Goal: Information Seeking & Learning: Understand process/instructions

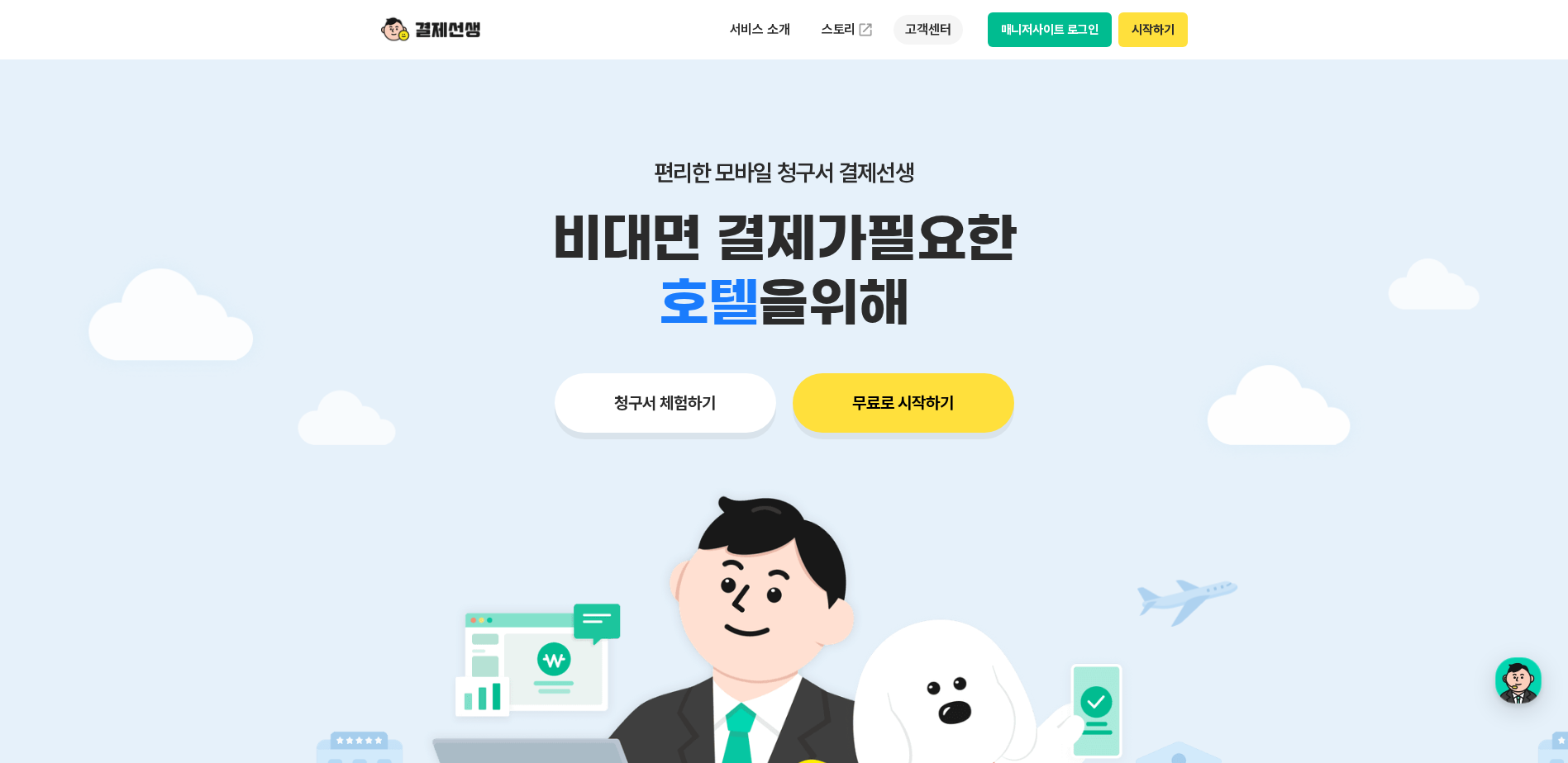
click at [928, 28] on p "고객센터" at bounding box center [927, 30] width 68 height 30
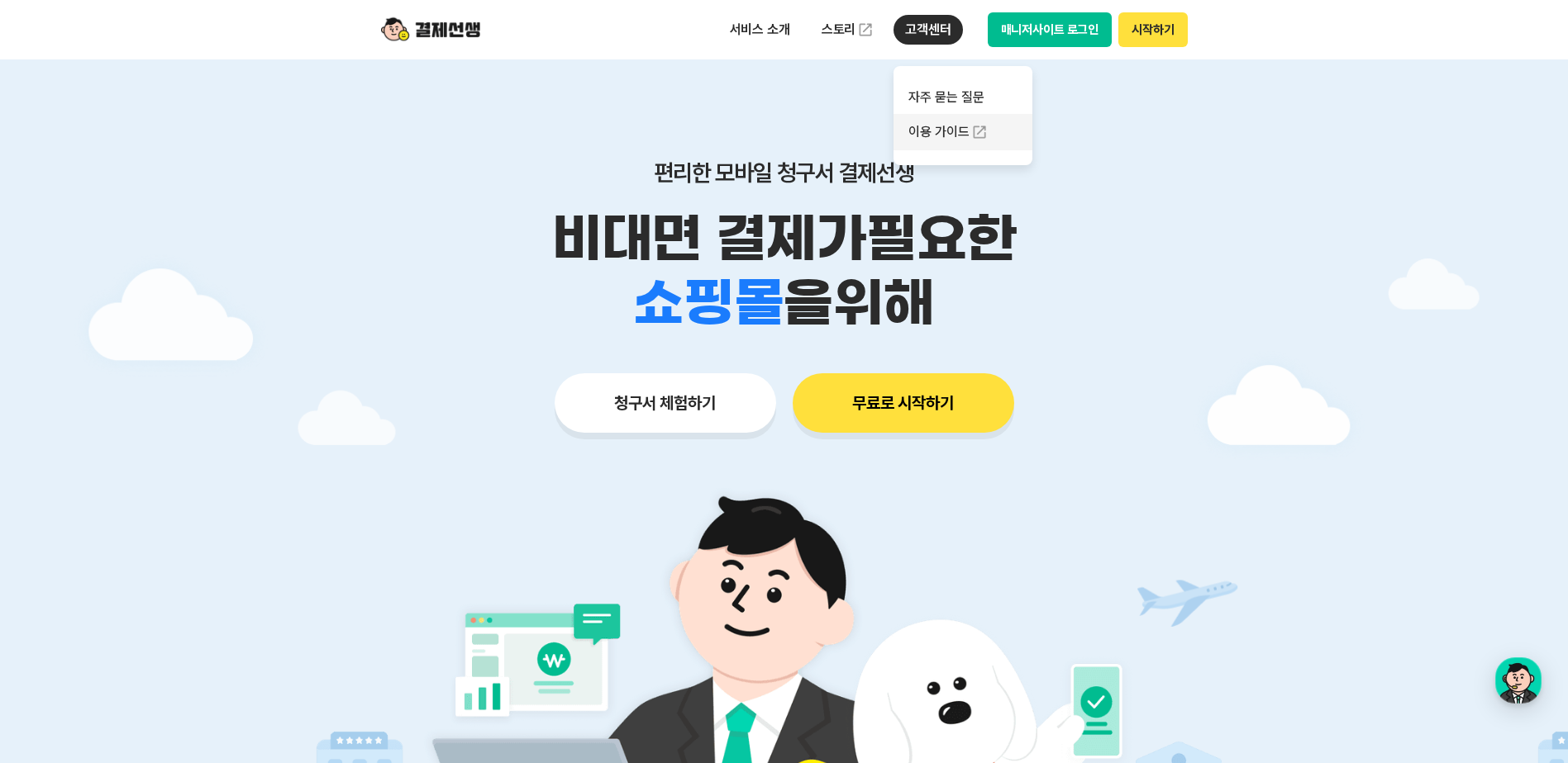
click at [935, 142] on link "이용 가이드" at bounding box center [963, 132] width 138 height 36
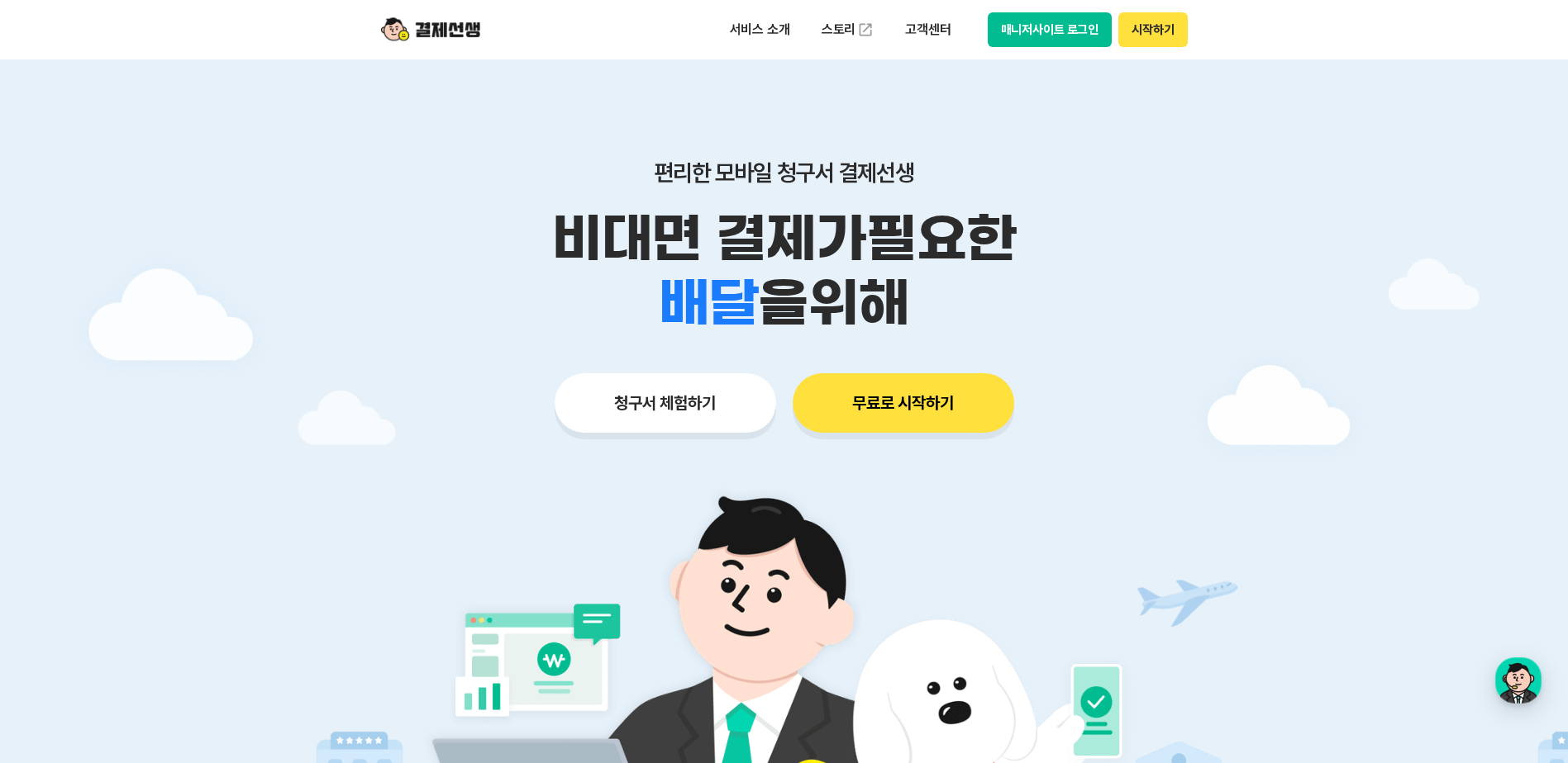
click at [1061, 42] on button "매니저사이트 로그인" at bounding box center [1050, 29] width 124 height 35
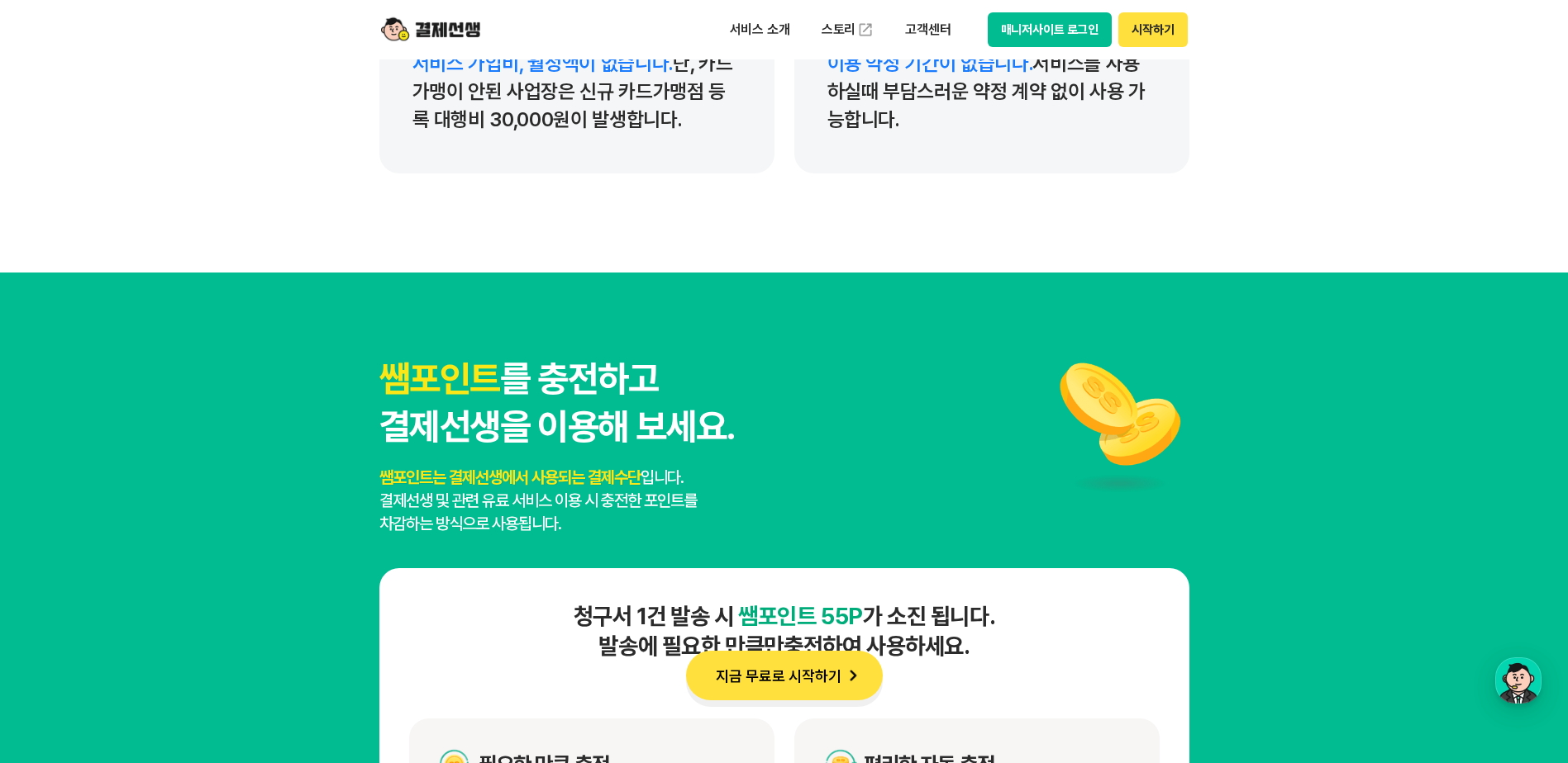
scroll to position [7438, 0]
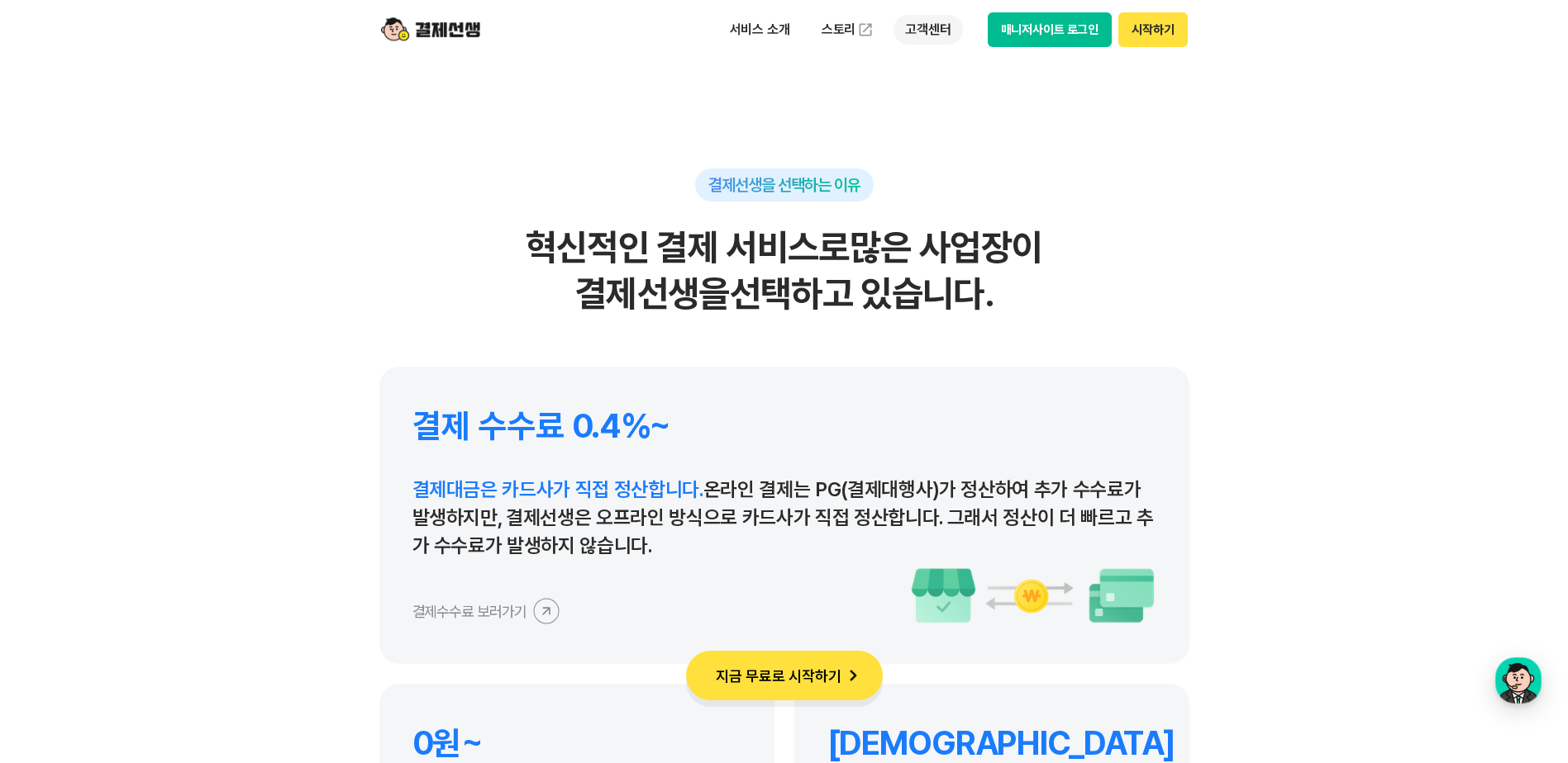
click at [920, 32] on p "고객센터" at bounding box center [927, 30] width 68 height 30
click at [940, 100] on link "자주 묻는 질문" at bounding box center [963, 97] width 138 height 33
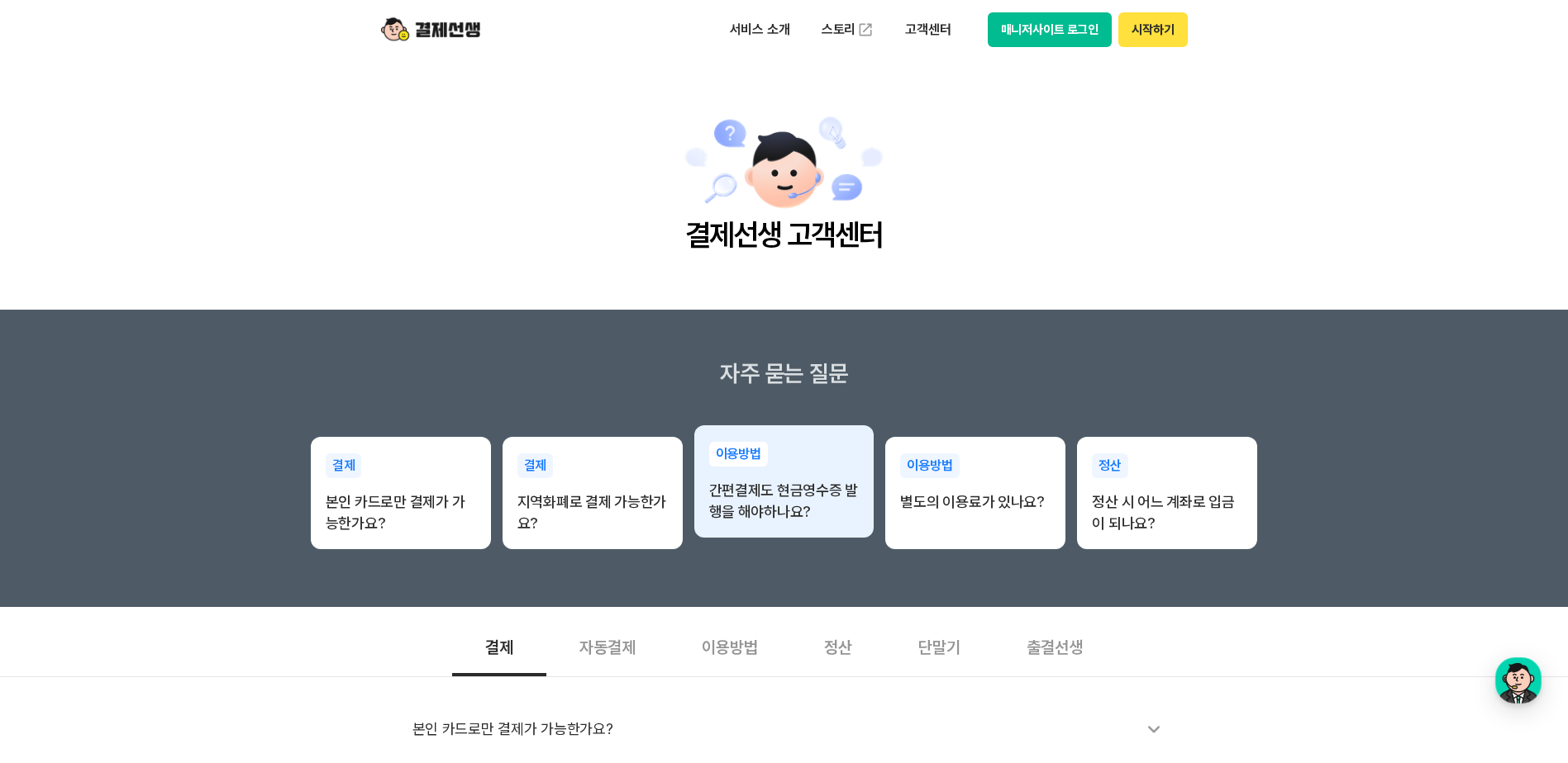
scroll to position [496, 0]
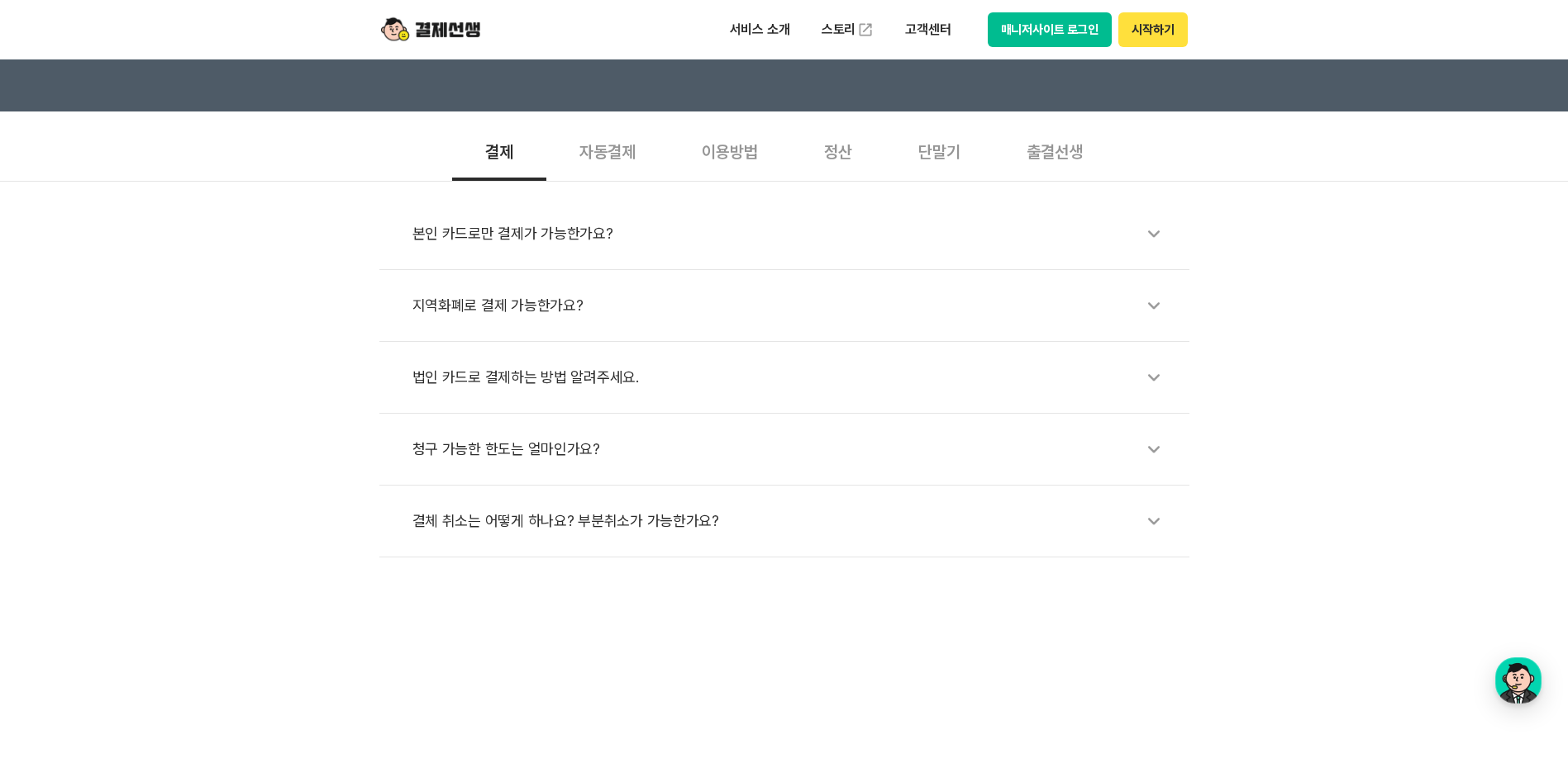
click at [586, 525] on div "결체 취소는 어떻게 하나요? 부분취소가 가능한가요?" at bounding box center [792, 521] width 761 height 38
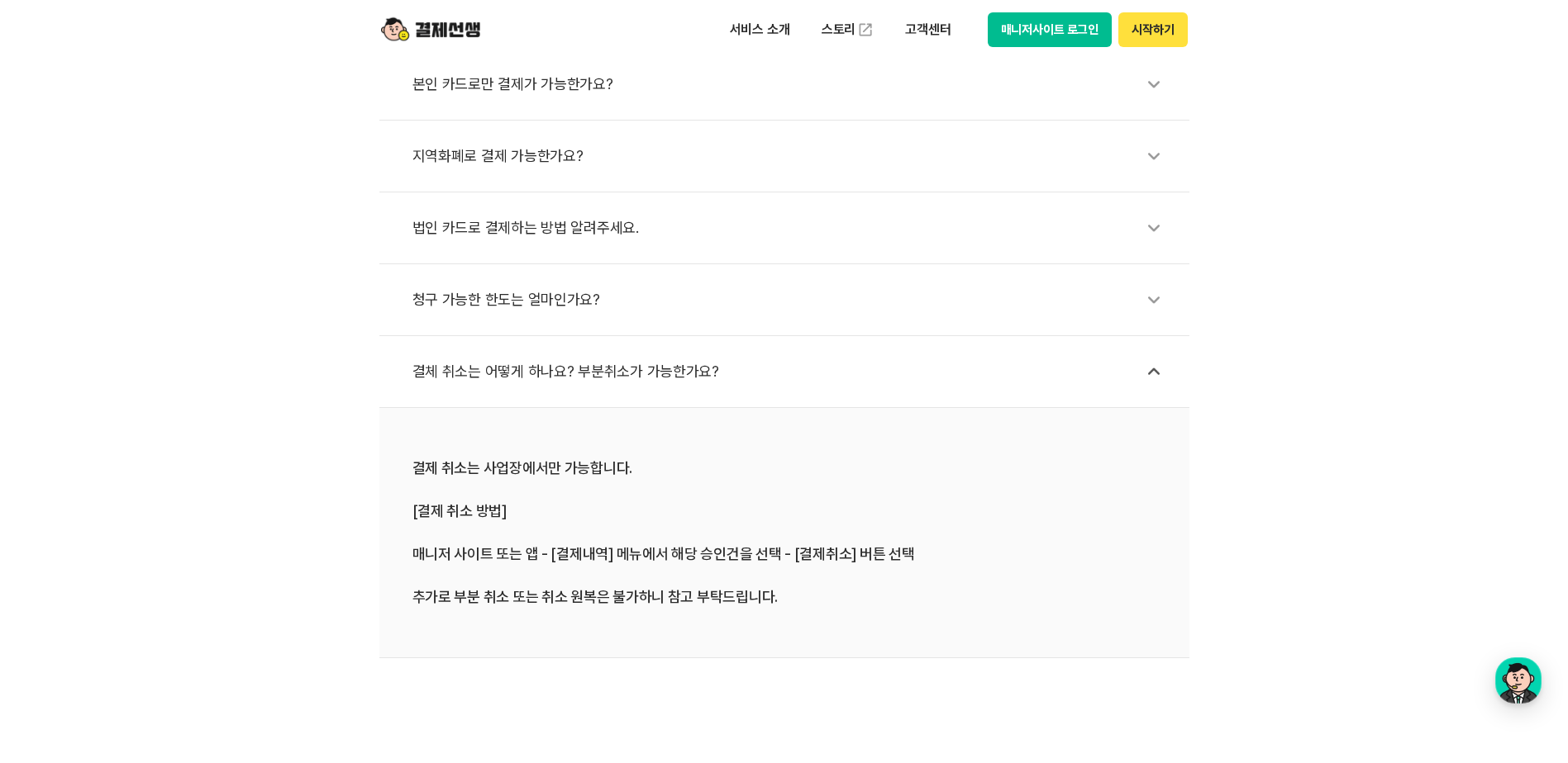
scroll to position [661, 0]
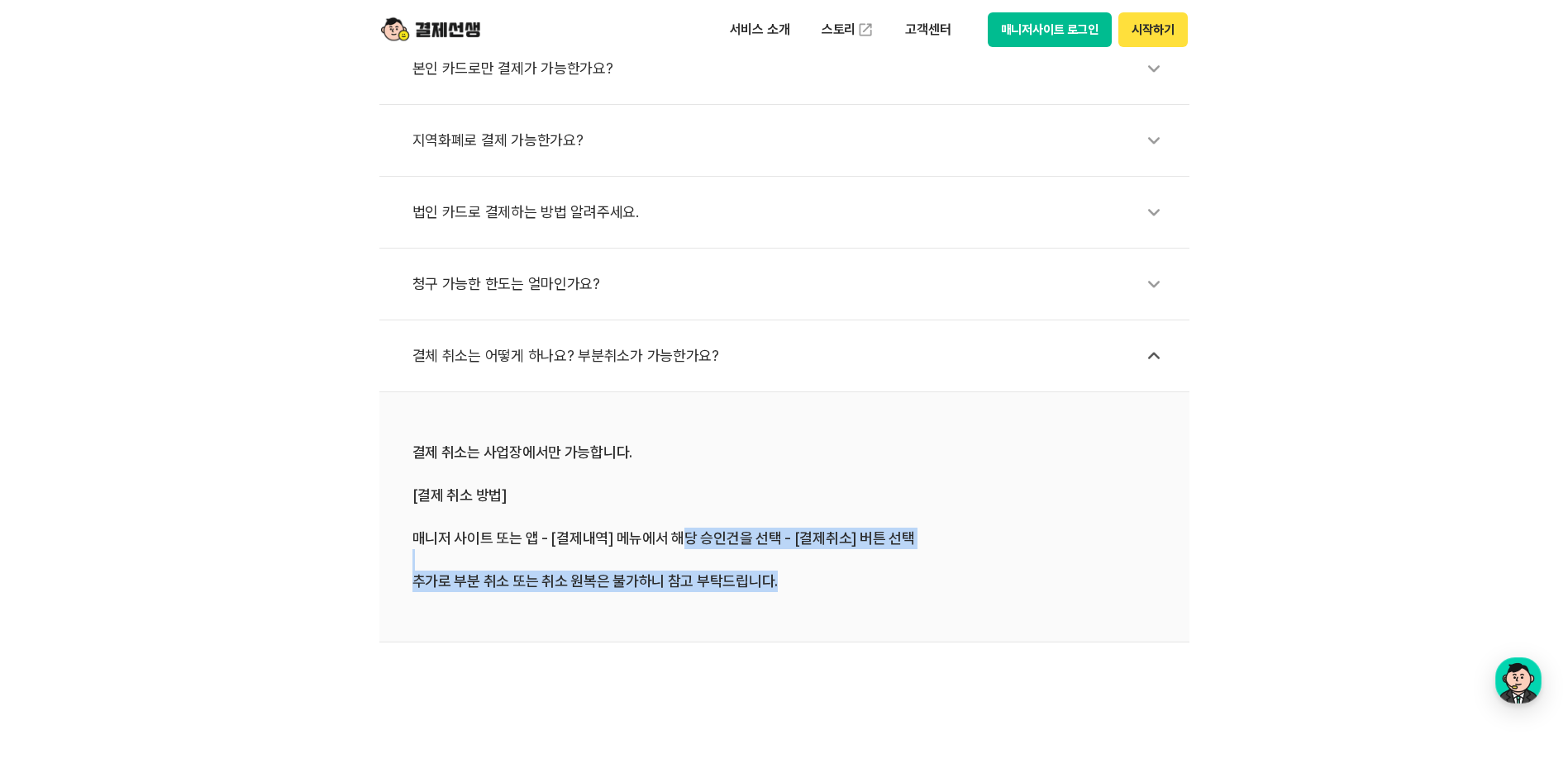
drag, startPoint x: 682, startPoint y: 536, endPoint x: 813, endPoint y: 586, distance: 140.2
click at [813, 586] on div "결제 취소는 사업장에서만 가능합니다. [결제 취소 방법] 매니저 사이트 또는 앱 - [결제내역] 메뉴에서 해당 승인건을 선택 - [결제취소] …" at bounding box center [784, 517] width 744 height 151
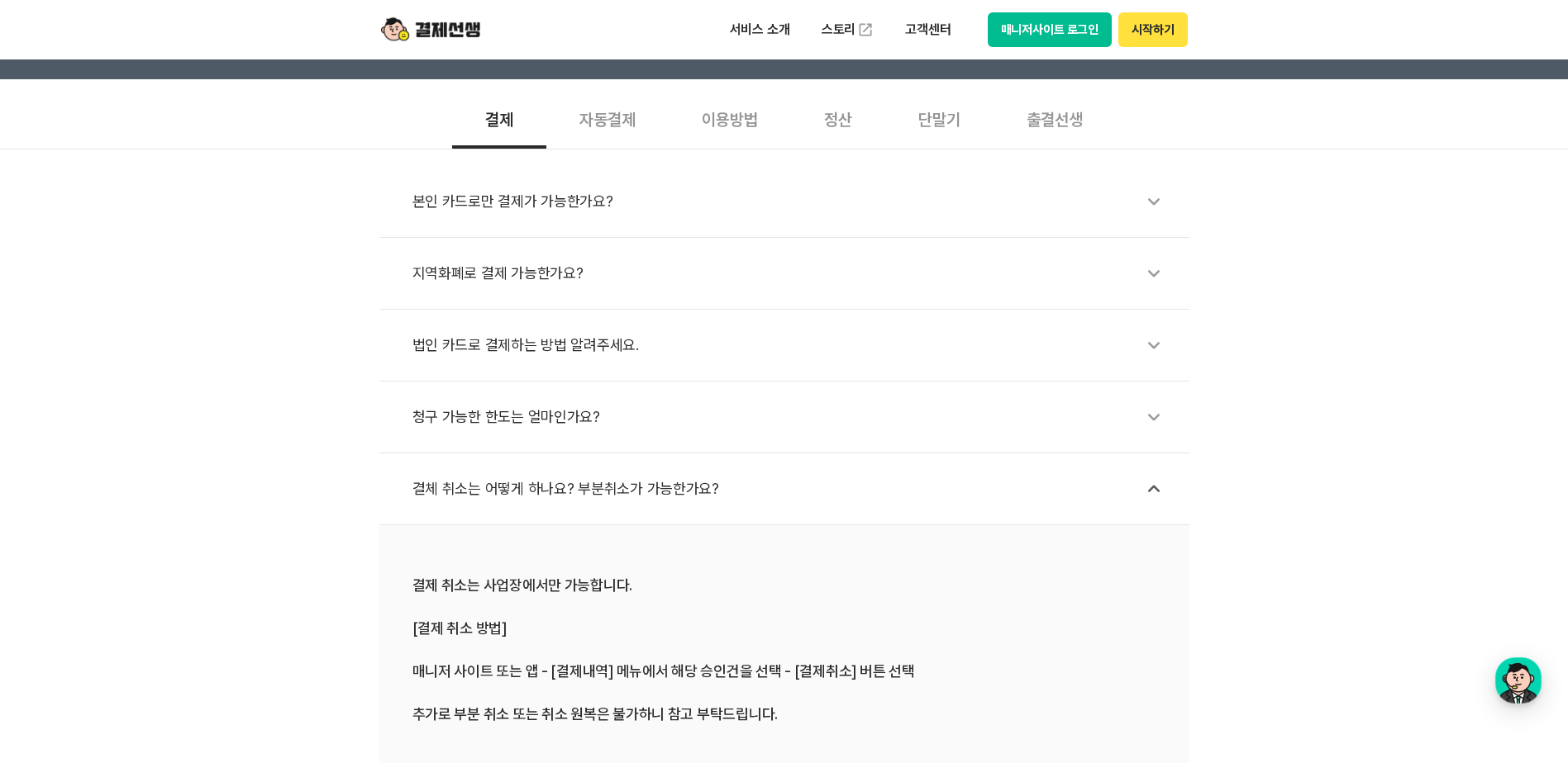
scroll to position [413, 0]
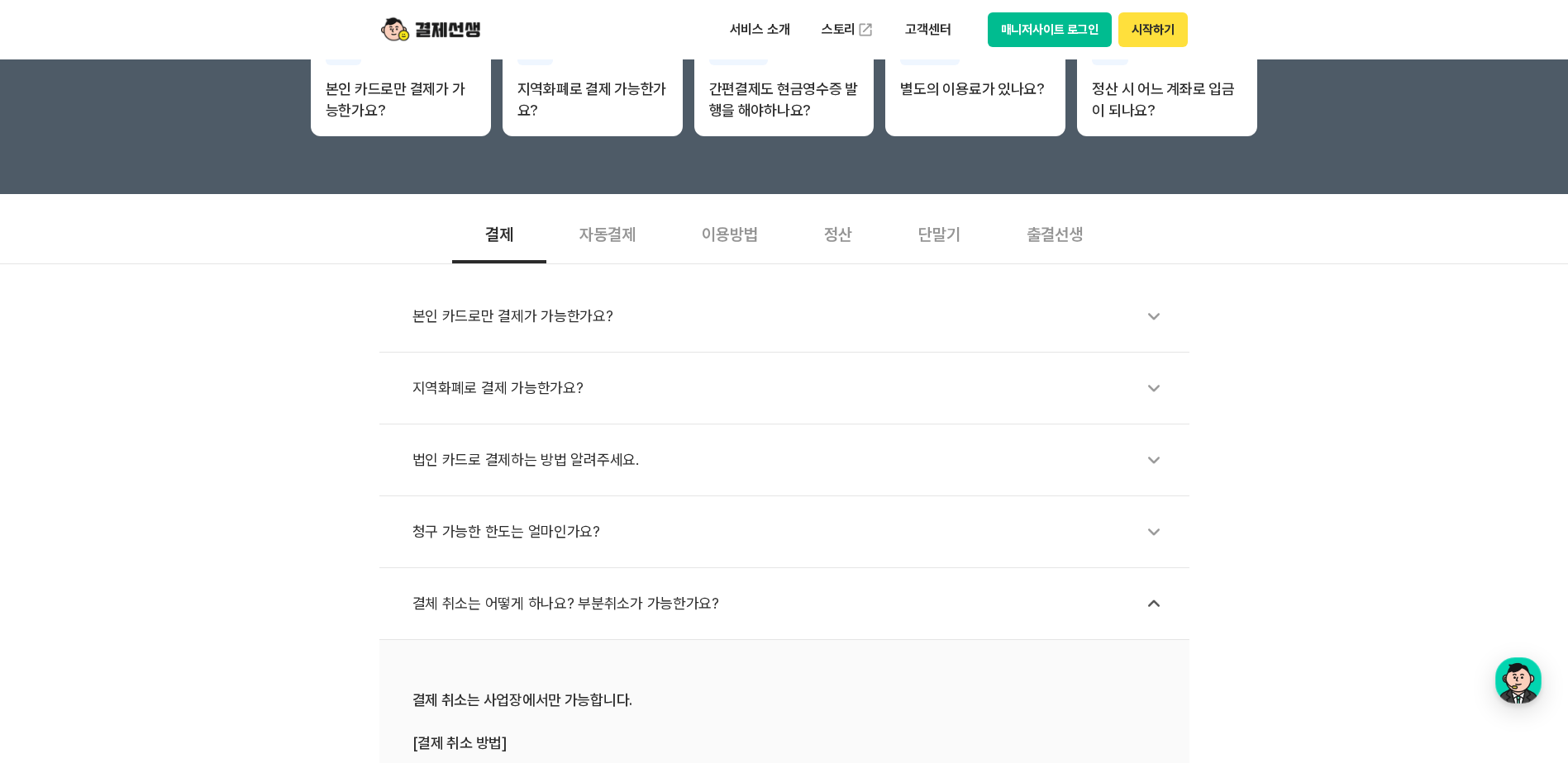
click at [632, 234] on div "자동결제" at bounding box center [607, 232] width 123 height 61
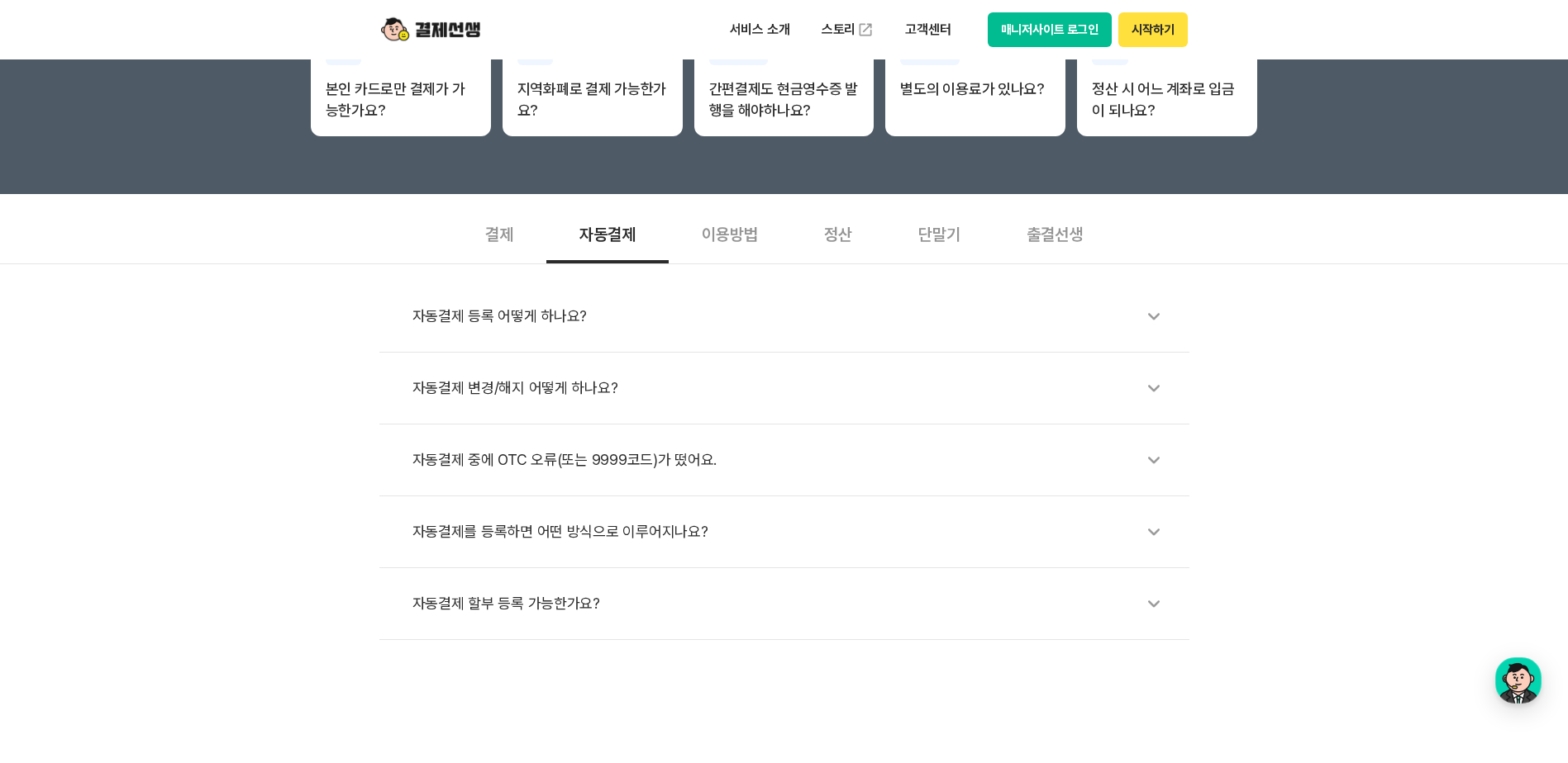
click at [707, 245] on div "이용방법" at bounding box center [730, 232] width 123 height 61
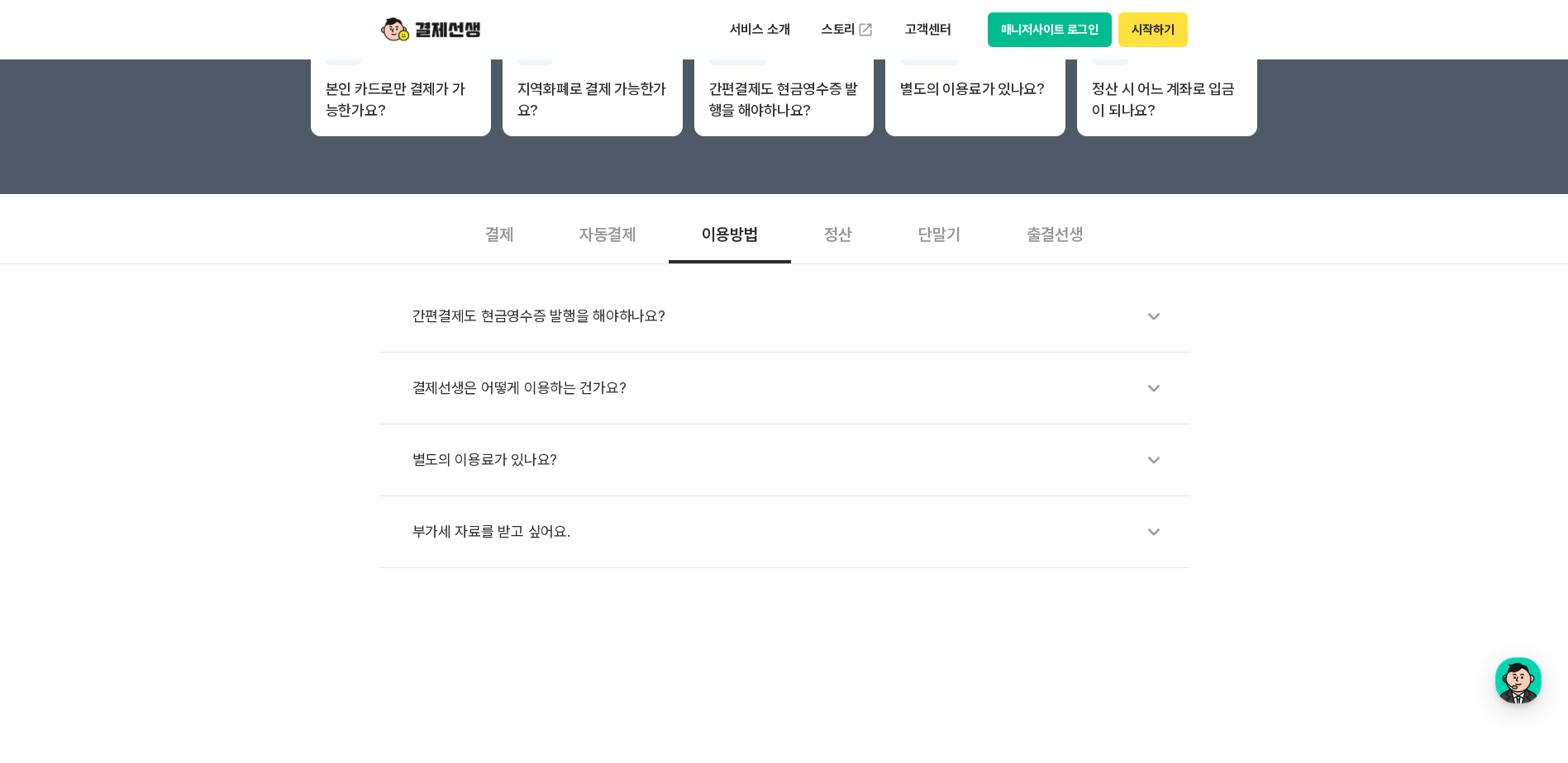
click at [809, 259] on div "정산" at bounding box center [838, 232] width 94 height 61
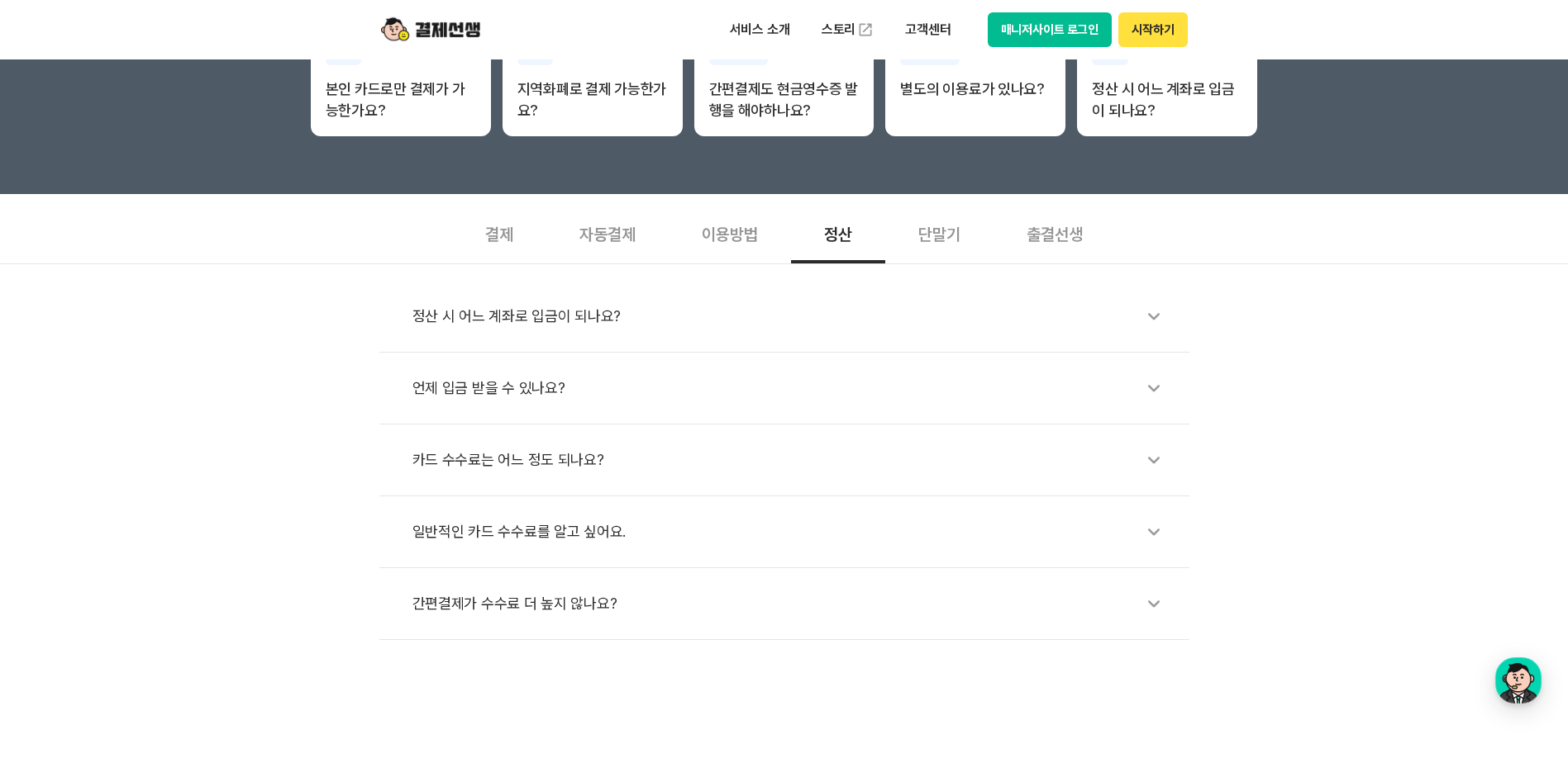
click at [948, 241] on div "단말기" at bounding box center [939, 232] width 109 height 61
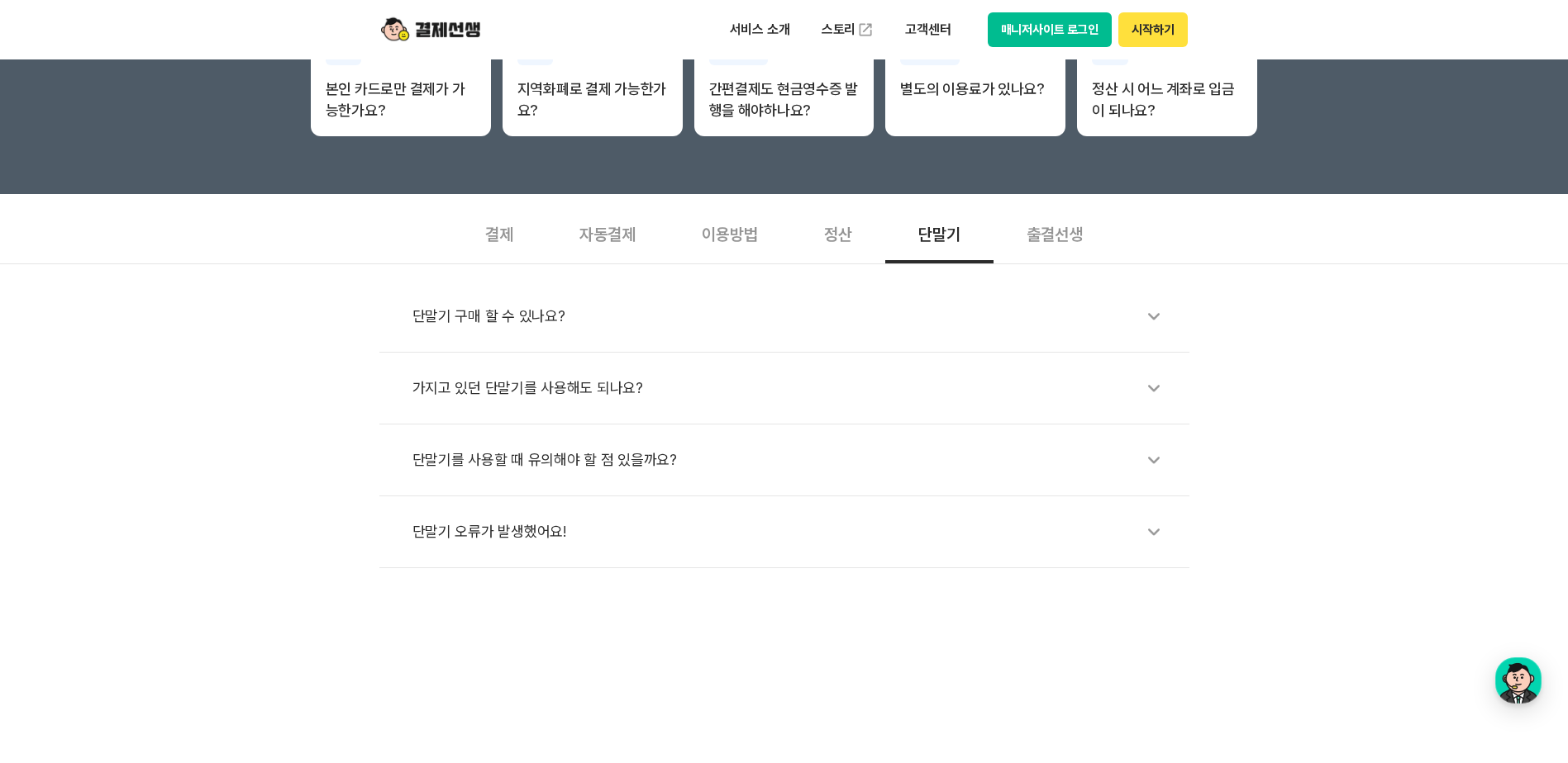
click at [1038, 227] on div "출결선생" at bounding box center [1054, 232] width 123 height 61
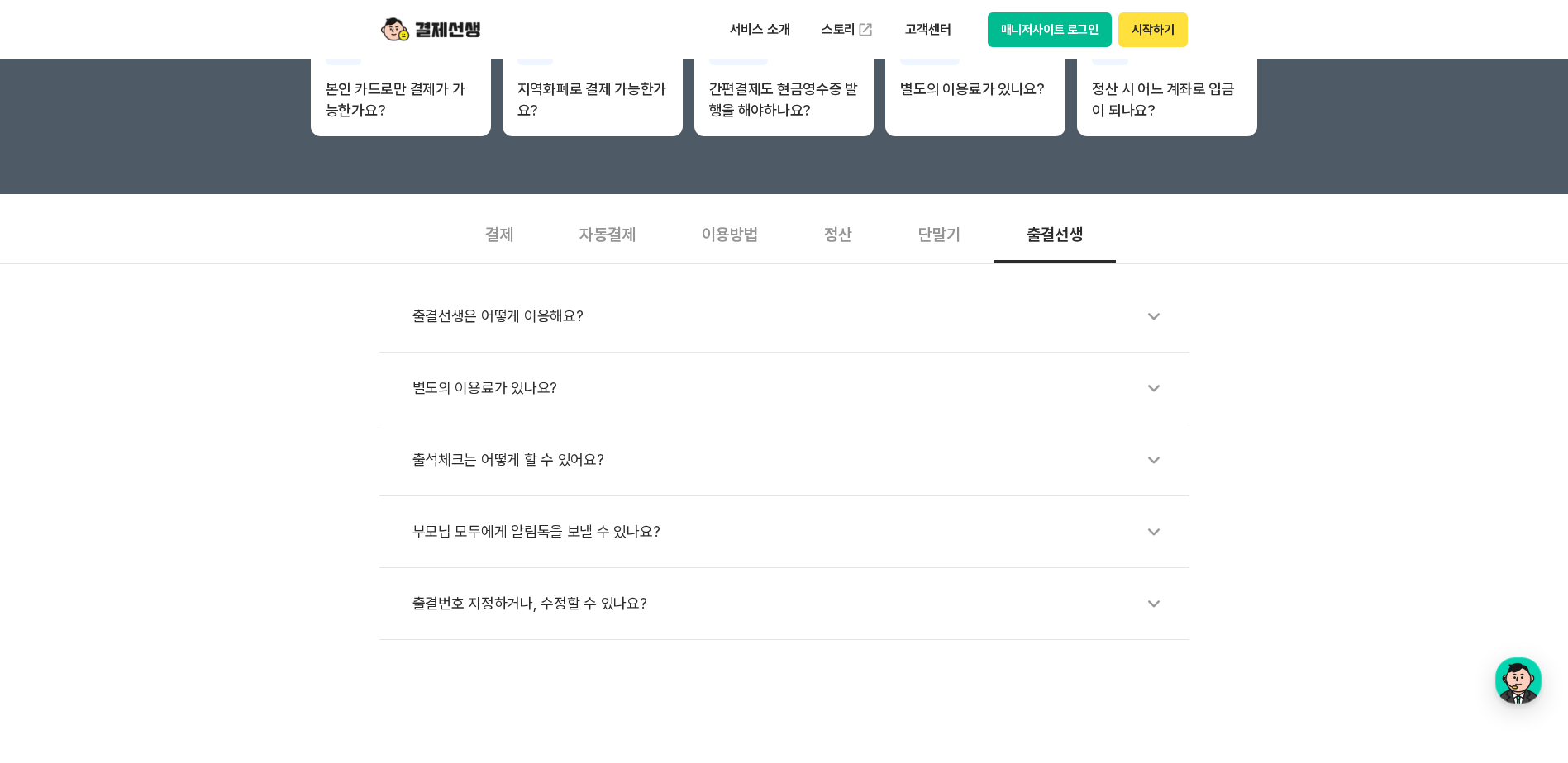
click at [933, 242] on div "단말기" at bounding box center [939, 232] width 109 height 61
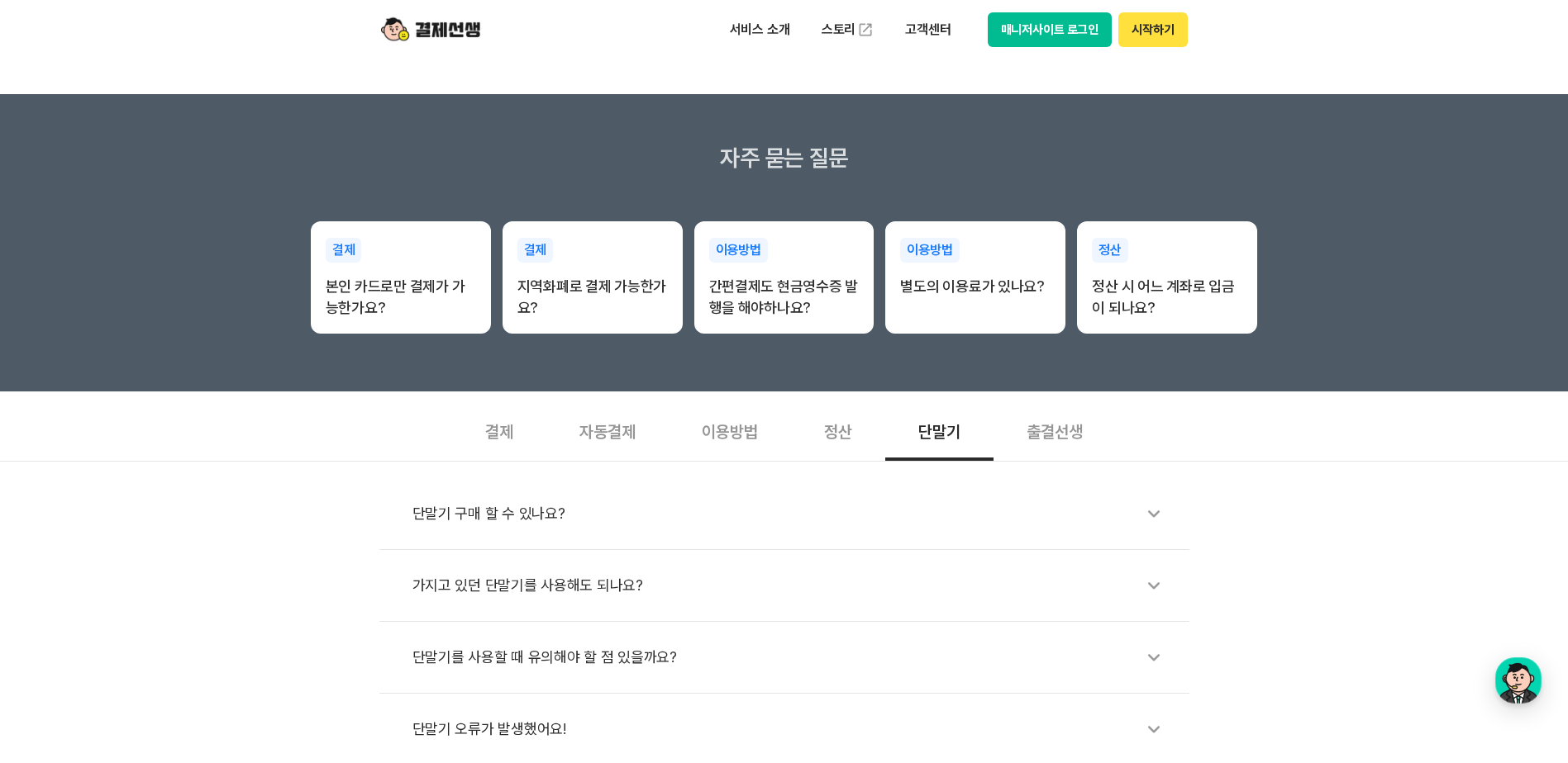
scroll to position [0, 0]
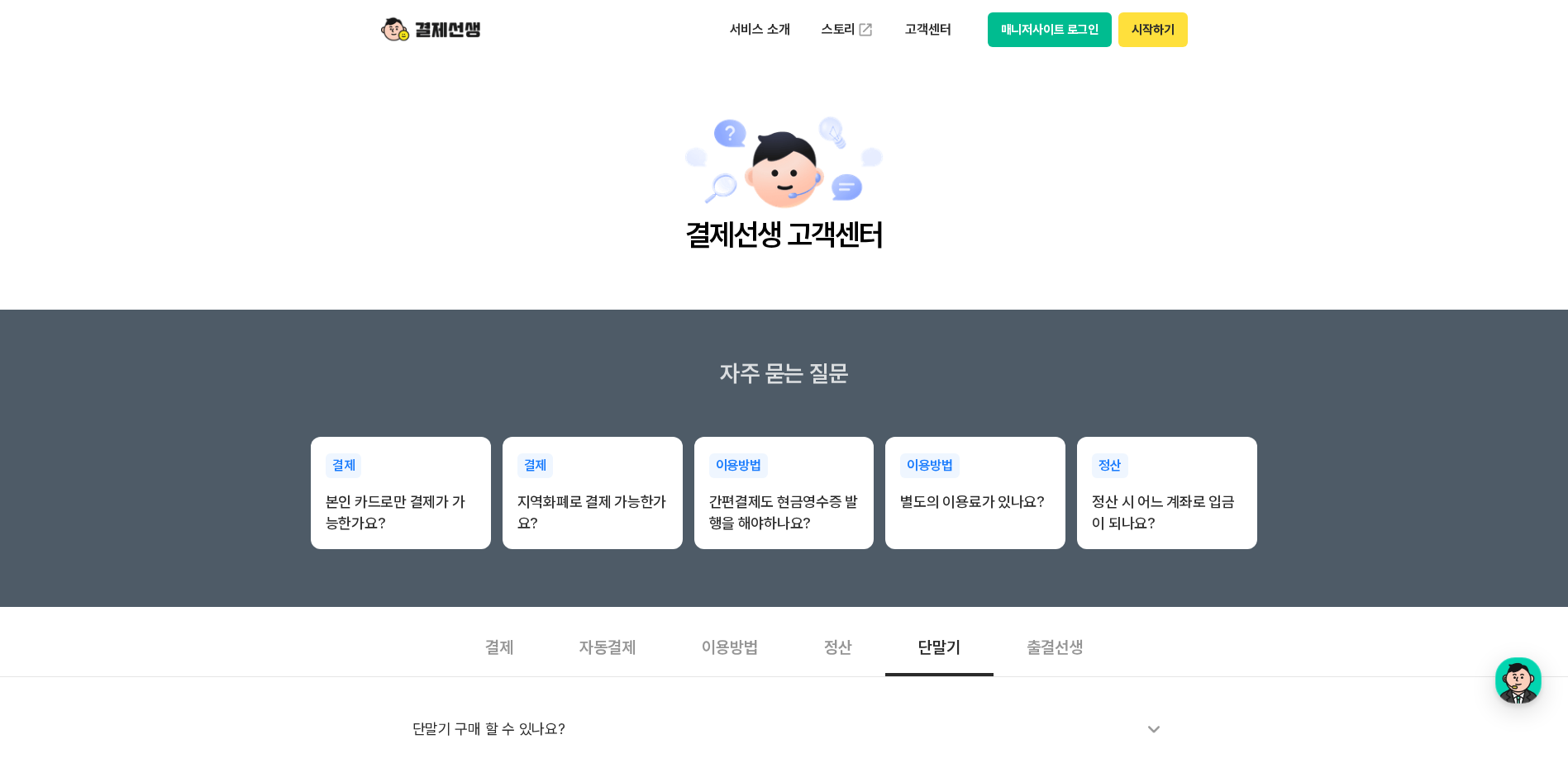
click at [1012, 46] on button "매니저사이트 로그인" at bounding box center [1050, 29] width 124 height 35
click at [750, 32] on p "서비스 소개" at bounding box center [760, 30] width 83 height 30
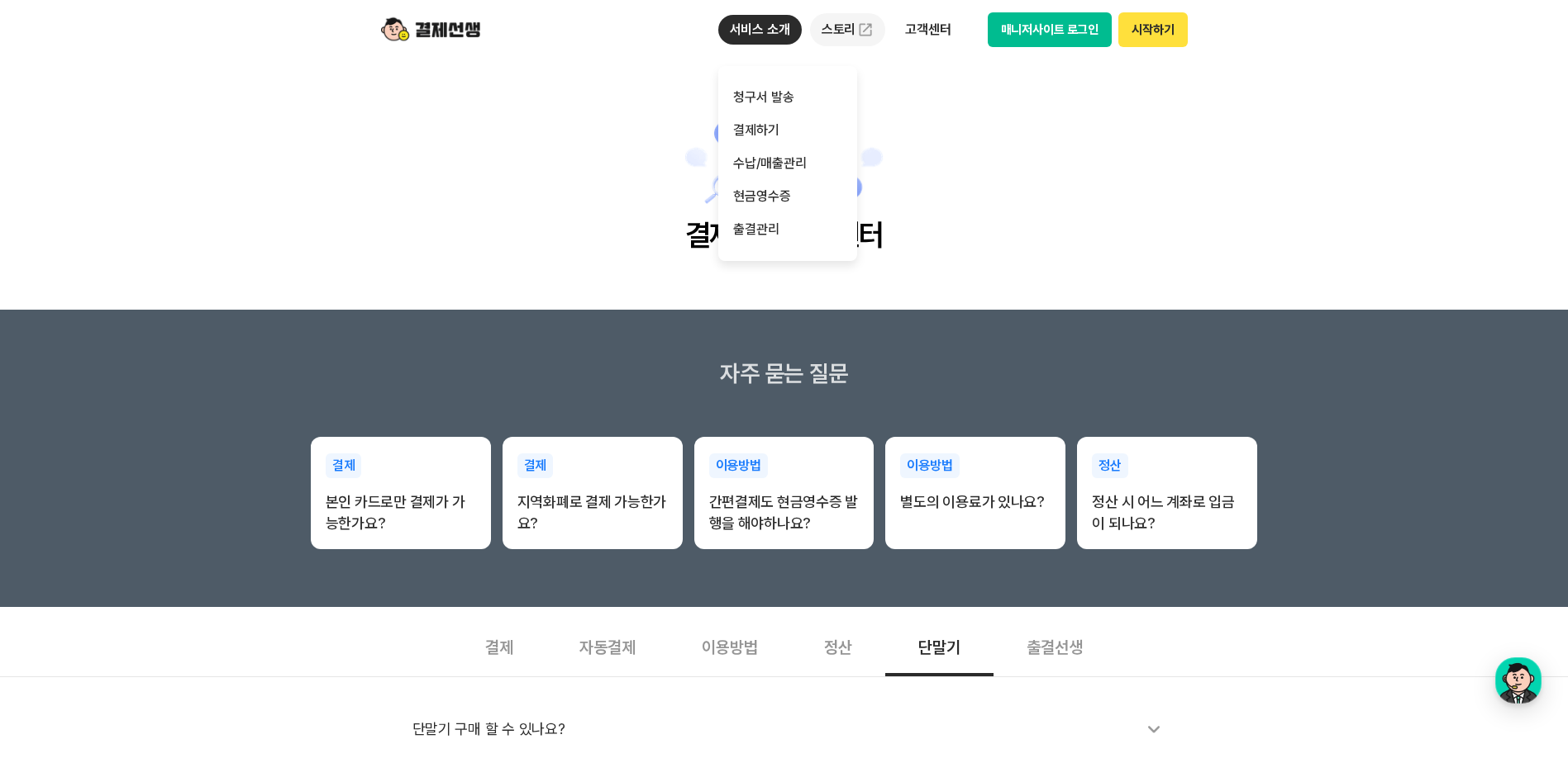
click at [836, 27] on link "스토리" at bounding box center [848, 29] width 76 height 33
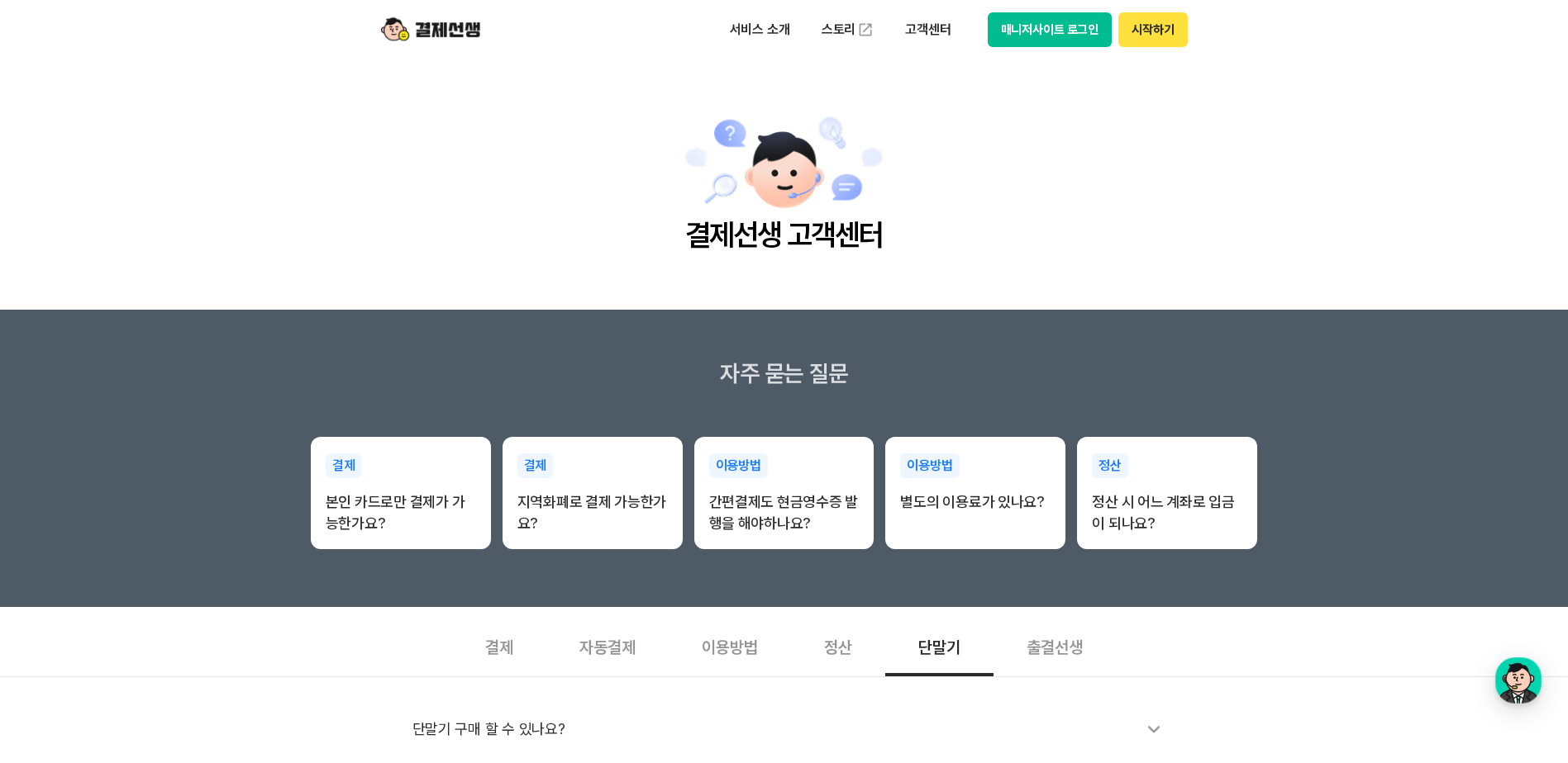
click at [415, 24] on img at bounding box center [430, 30] width 99 height 32
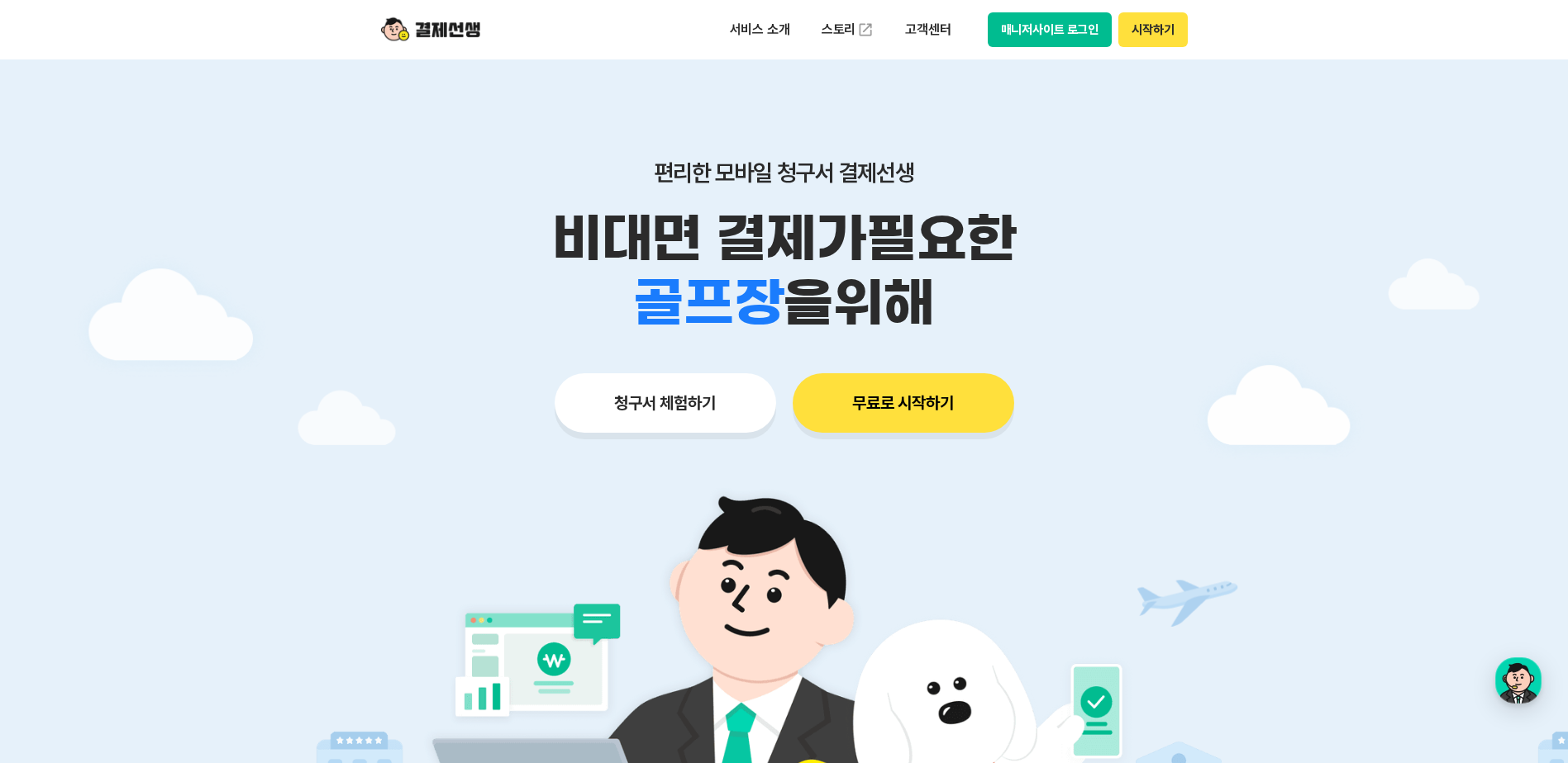
click at [1071, 30] on button "매니저사이트 로그인" at bounding box center [1050, 29] width 124 height 35
